Goal: Check status: Check status

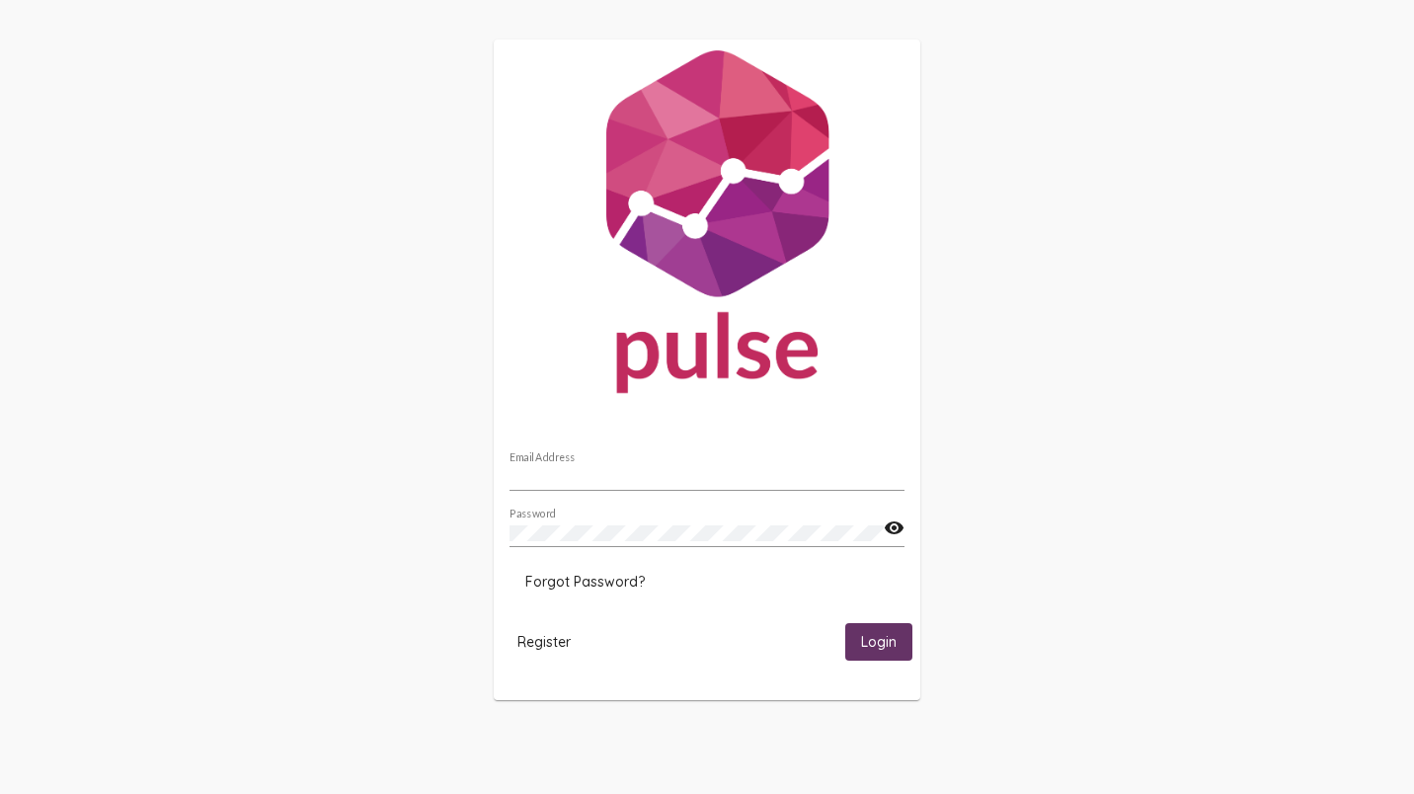
type input "[EMAIL_ADDRESS][DOMAIN_NAME]"
click at [864, 643] on span "Login" at bounding box center [879, 643] width 36 height 18
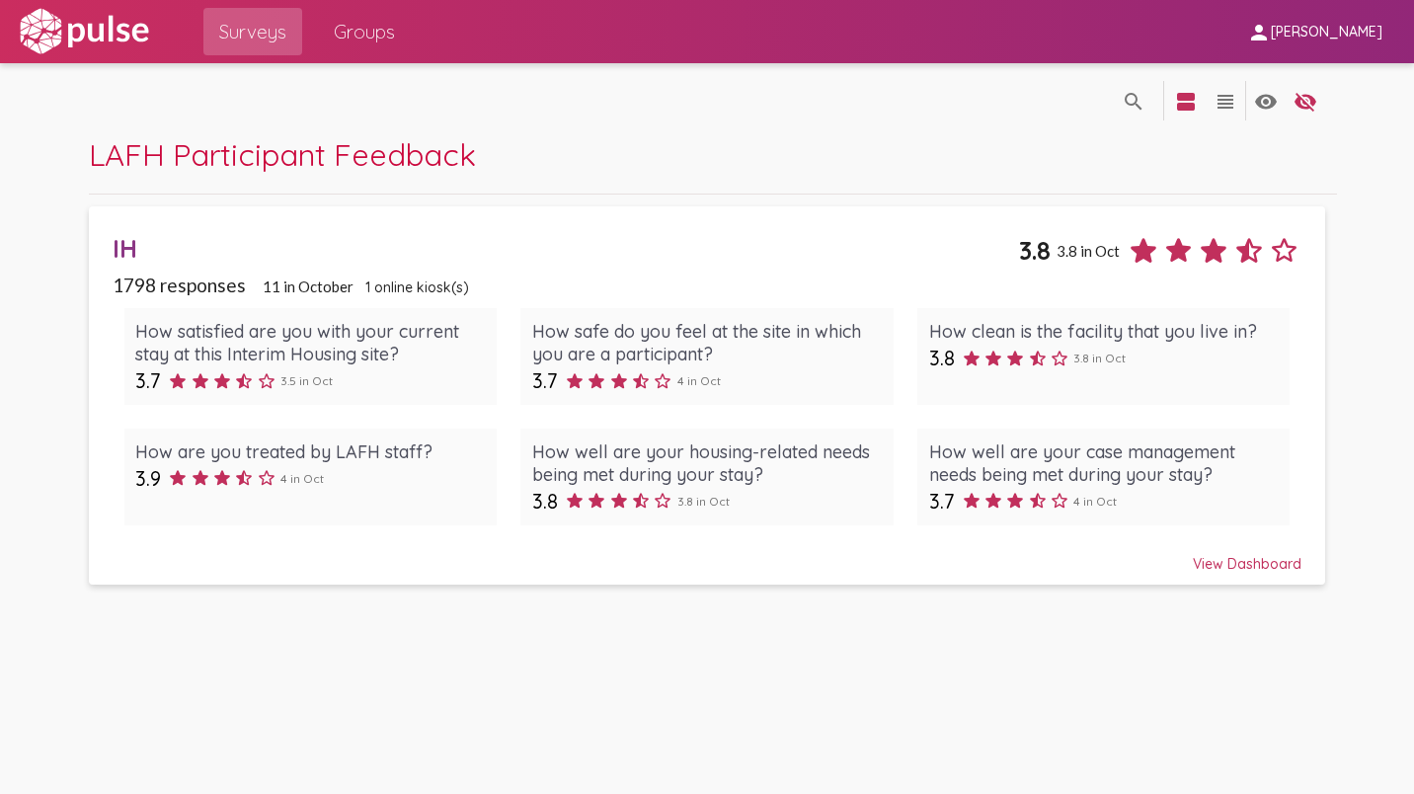
click at [1245, 562] on div "View Dashboard" at bounding box center [708, 555] width 1190 height 36
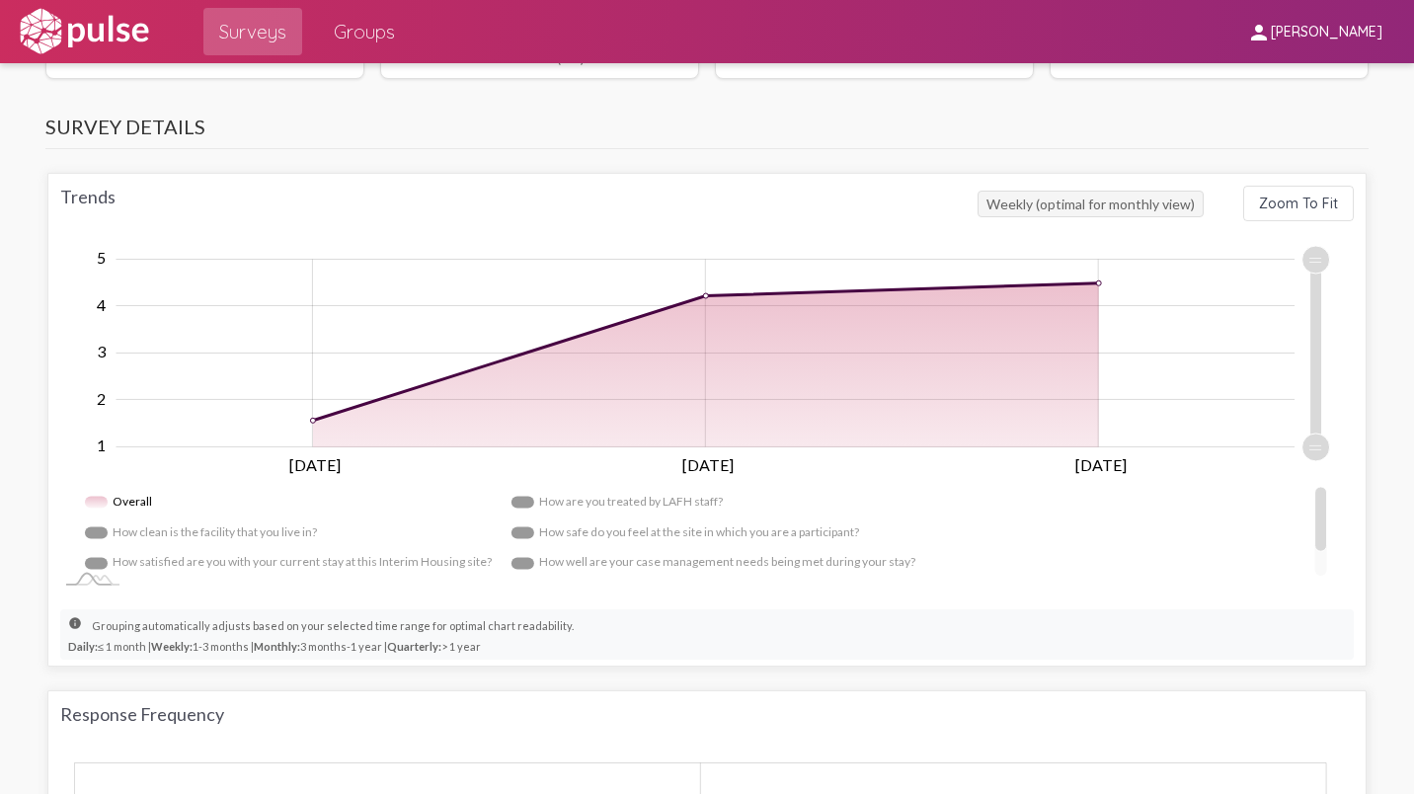
scroll to position [1138, 0]
click at [646, 500] on rect "Legend" at bounding box center [620, 501] width 217 height 31
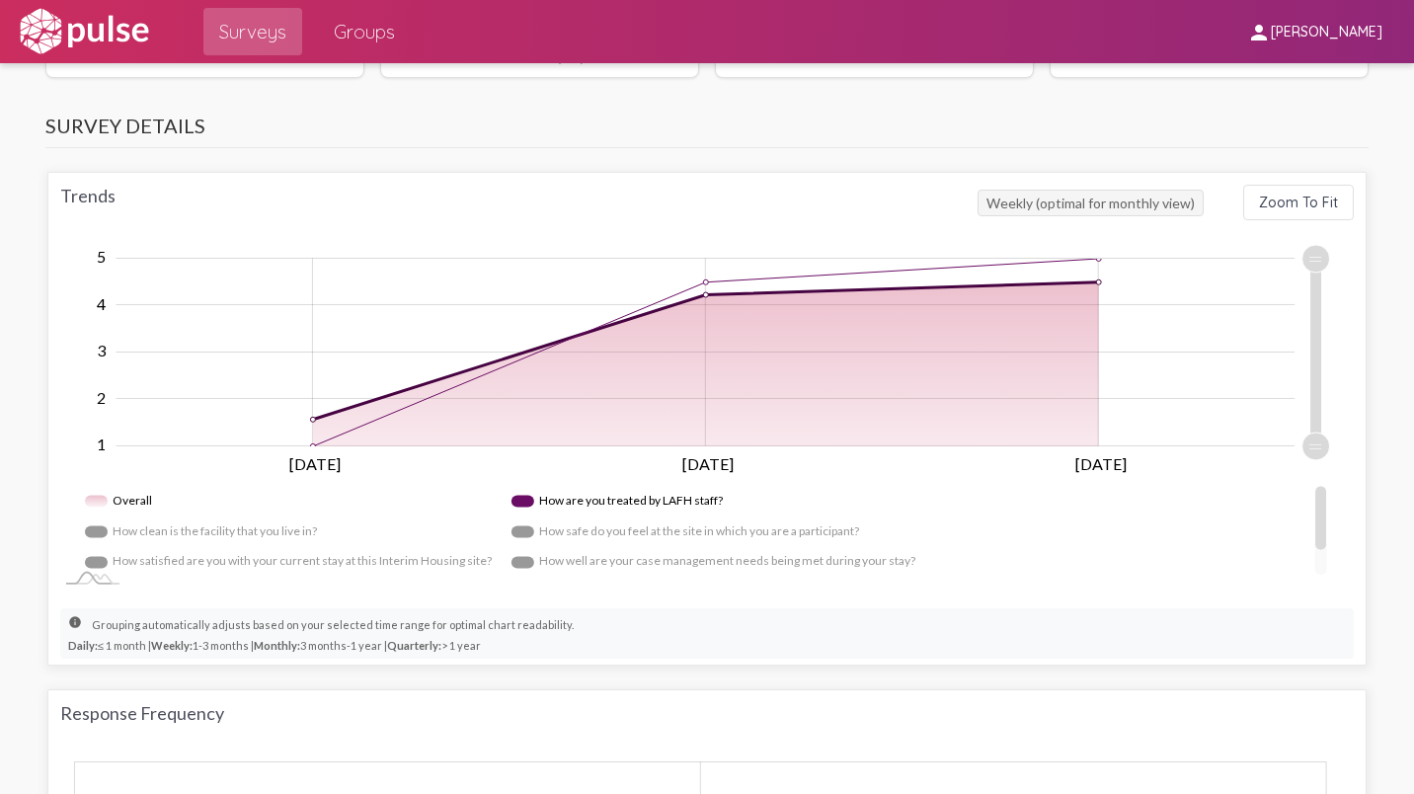
click at [589, 527] on rect "Legend" at bounding box center [688, 531] width 352 height 31
click at [586, 555] on rect "Legend" at bounding box center [711, 562] width 399 height 31
click at [223, 532] on rect "Legend" at bounding box center [203, 531] width 237 height 31
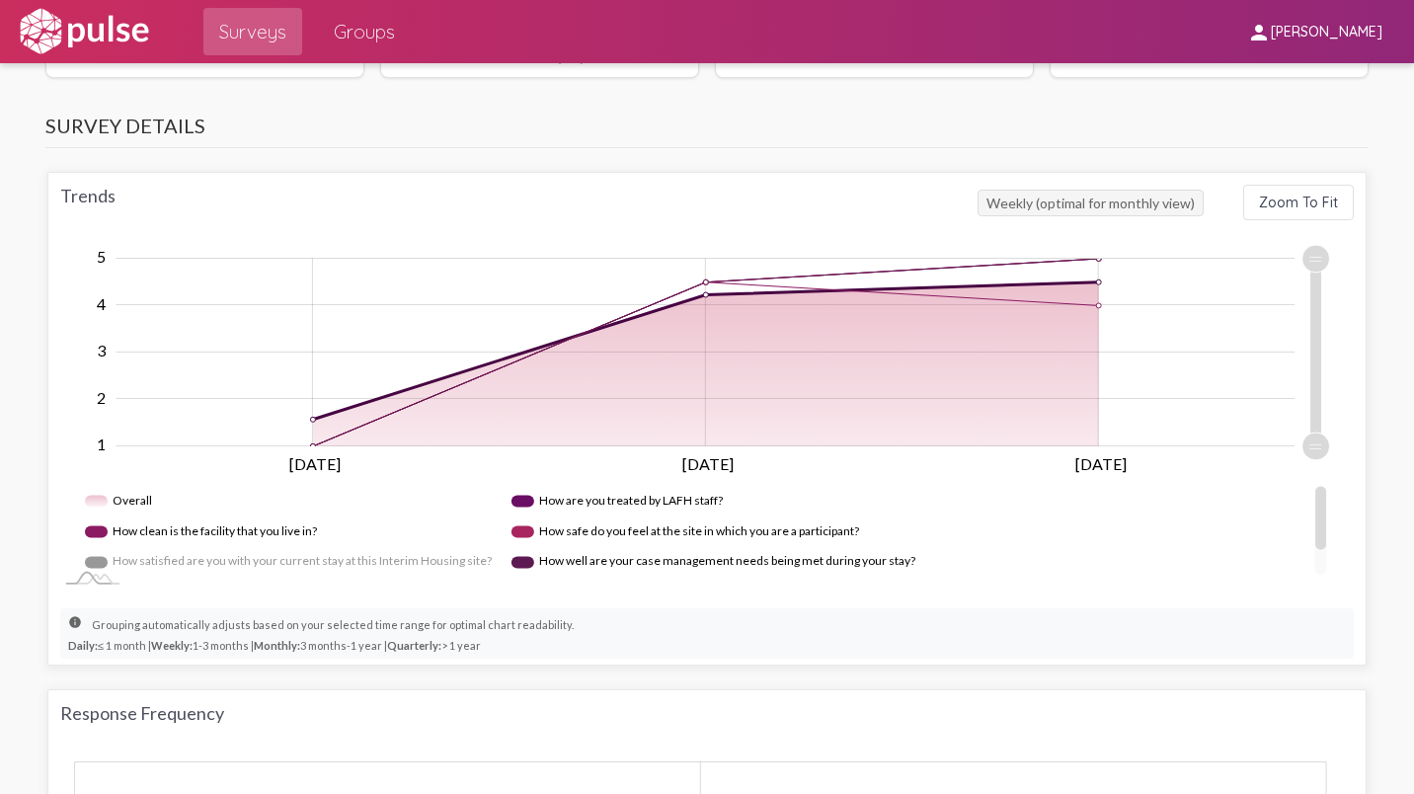
click at [216, 558] on rect "Legend" at bounding box center [288, 562] width 407 height 31
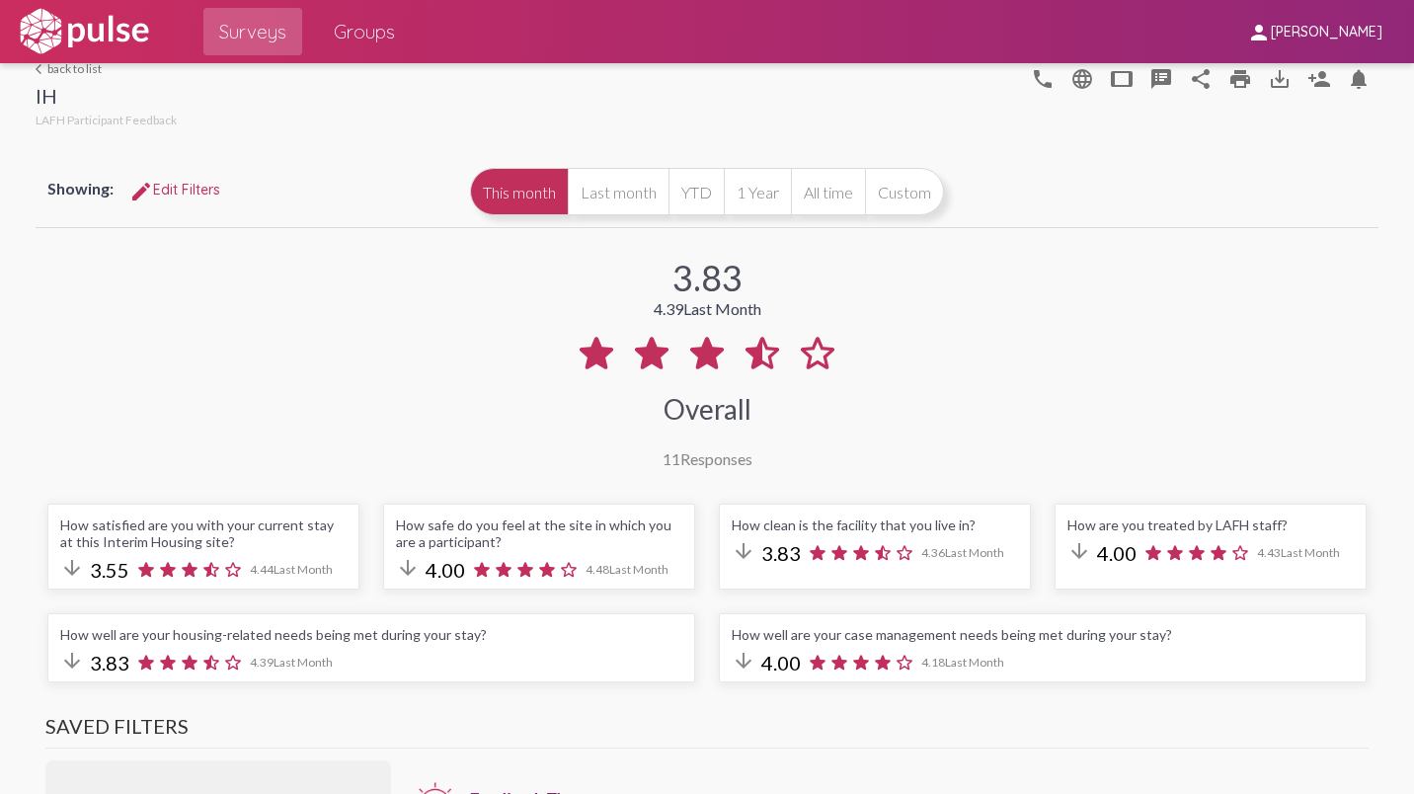
scroll to position [0, 0]
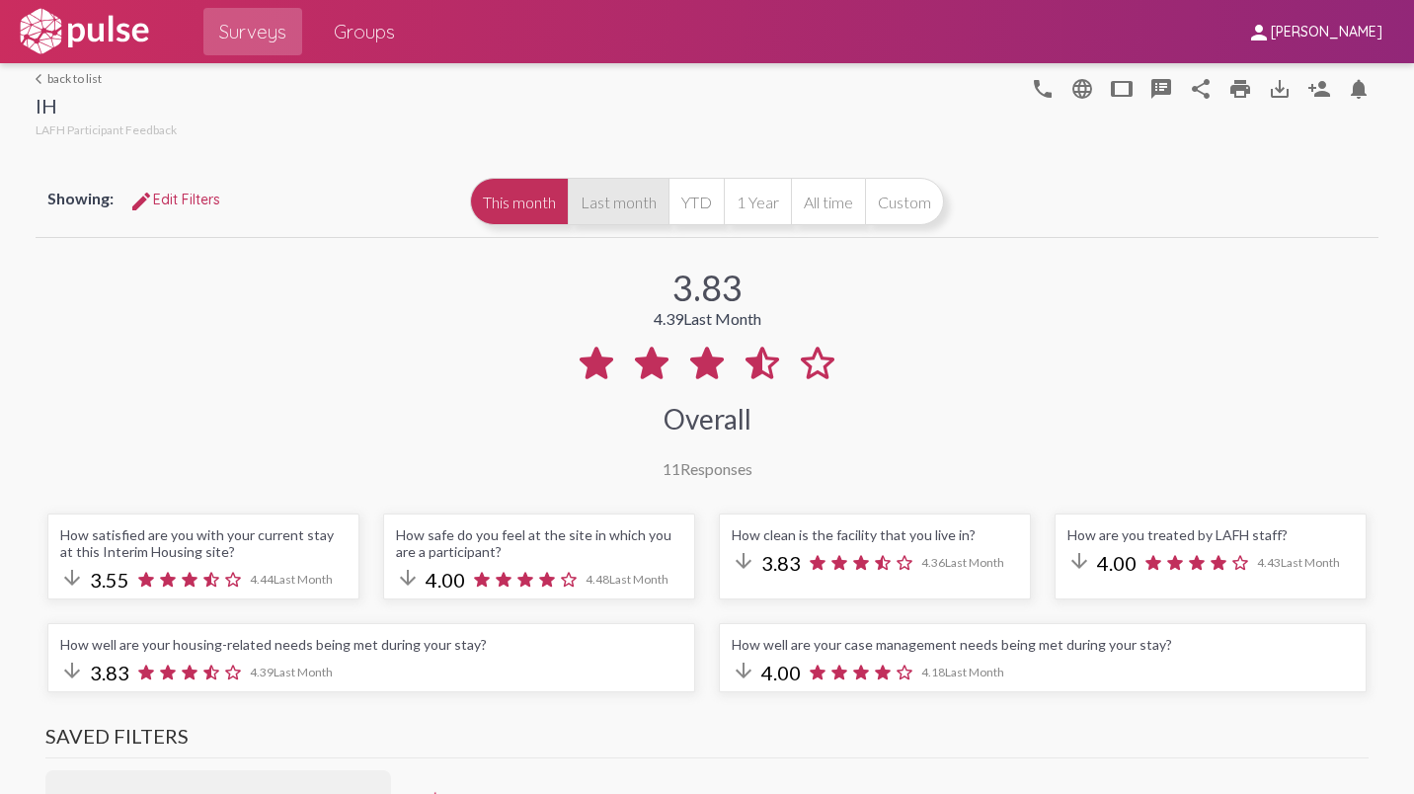
click at [610, 201] on button "Last month" at bounding box center [618, 201] width 101 height 47
